Goal: Task Accomplishment & Management: Use online tool/utility

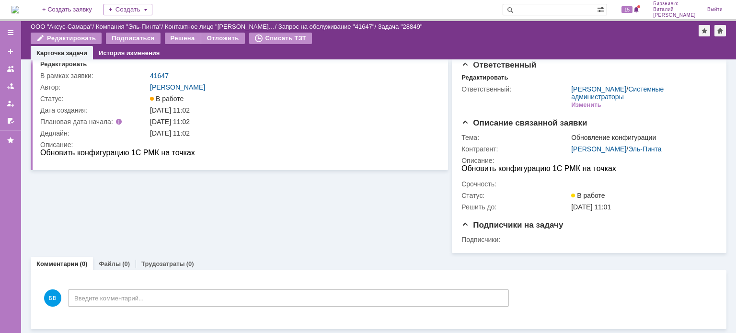
scroll to position [23, 0]
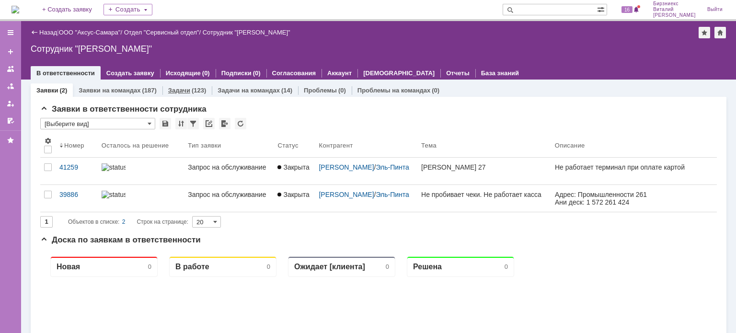
click at [187, 87] on link "Задачи" at bounding box center [179, 90] width 22 height 7
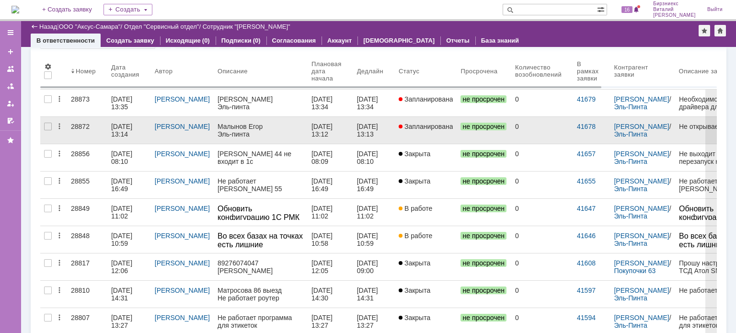
click at [126, 132] on div "08.09.2025 13:14" at bounding box center [122, 130] width 23 height 15
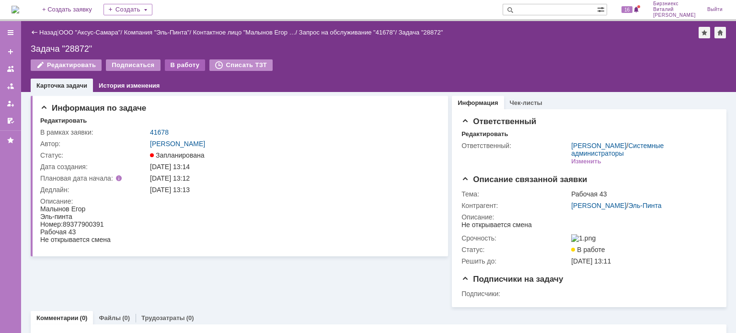
click at [168, 68] on div "В работу" at bounding box center [185, 65] width 41 height 12
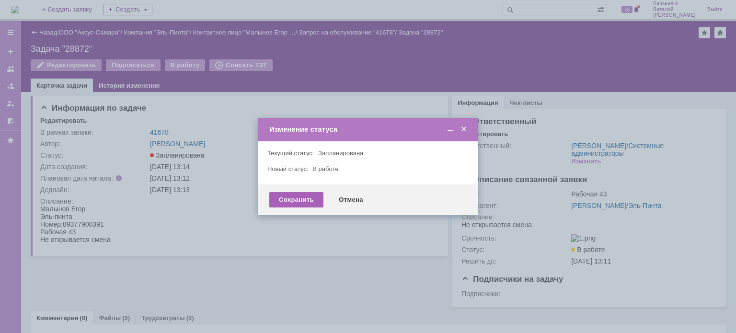
click at [300, 203] on div "Сохранить" at bounding box center [296, 199] width 54 height 15
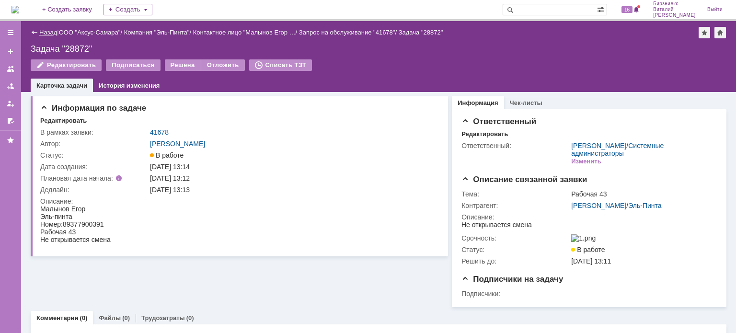
click at [48, 34] on link "Назад" at bounding box center [48, 32] width 18 height 7
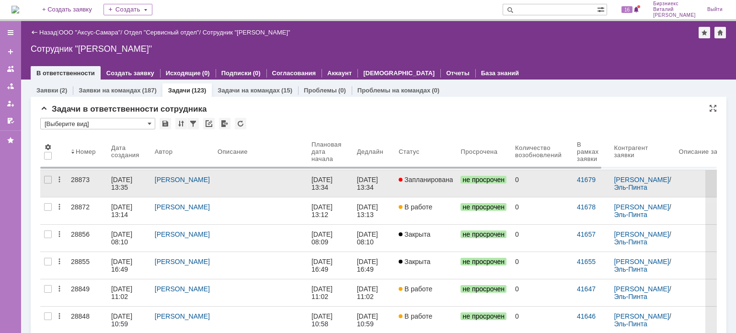
click at [228, 184] on link at bounding box center [261, 183] width 94 height 27
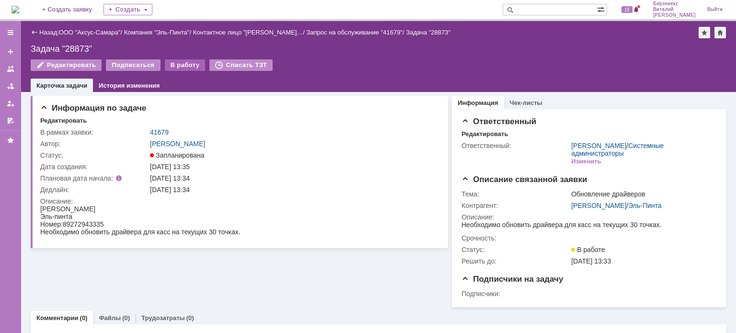
click at [175, 63] on div "В работу" at bounding box center [185, 65] width 41 height 12
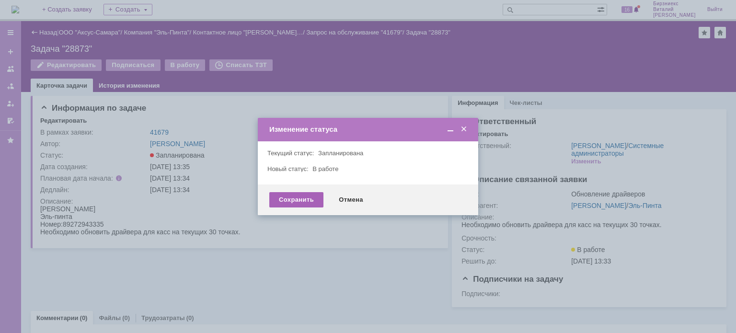
click at [292, 198] on div "Сохранить" at bounding box center [296, 199] width 54 height 15
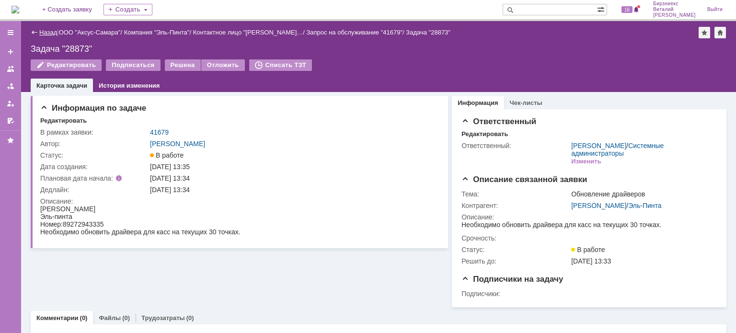
click at [44, 33] on link "Назад" at bounding box center [48, 32] width 18 height 7
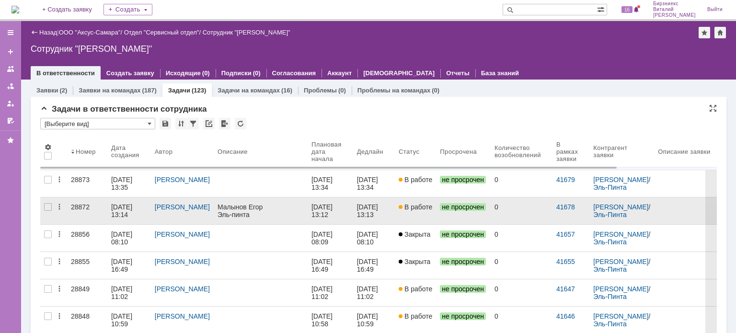
click at [122, 210] on div "08.09.2025 13:14" at bounding box center [122, 210] width 23 height 15
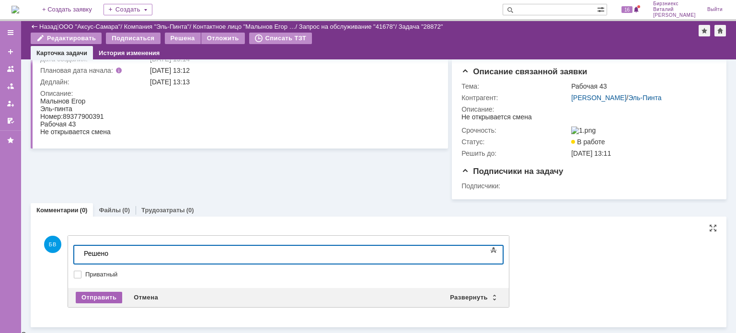
click at [103, 300] on div "Отправить" at bounding box center [99, 298] width 46 height 12
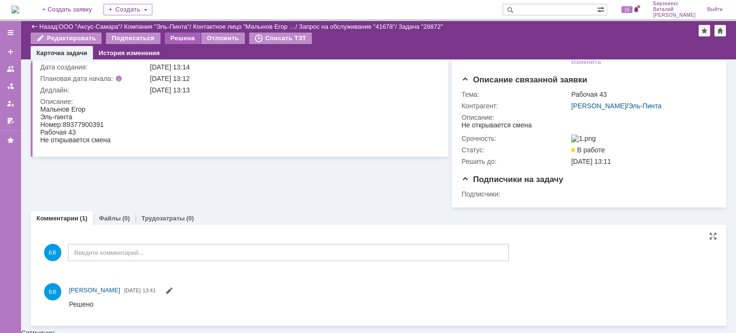
click at [186, 40] on div "Решена" at bounding box center [183, 39] width 36 height 12
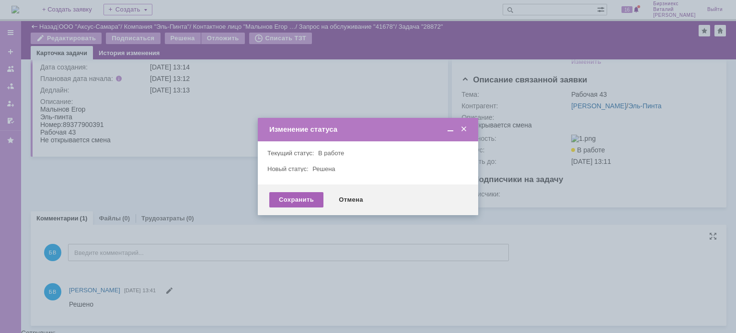
click at [298, 201] on div "Сохранить" at bounding box center [296, 199] width 54 height 15
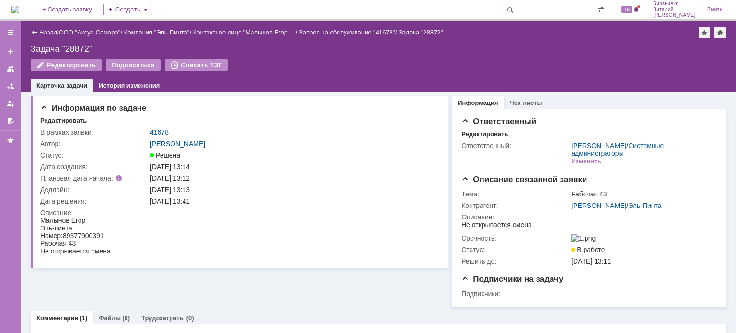
click at [53, 28] on div "Назад | ООО "Аксус-Самара" / Компания "Эль-Пинта" / Контактное лицо "Малынов Ег…" at bounding box center [379, 33] width 696 height 12
click at [53, 33] on link "Назад" at bounding box center [48, 32] width 18 height 7
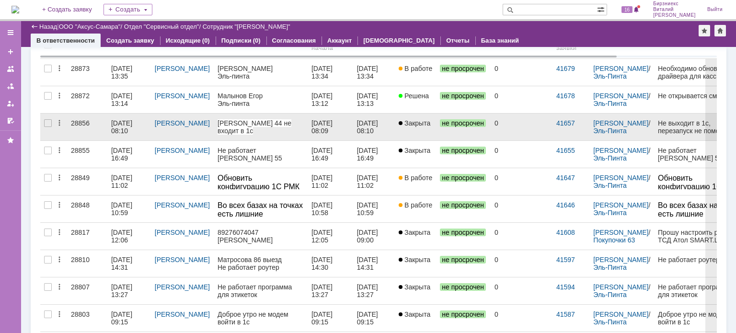
scroll to position [48, 0]
